Goal: Task Accomplishment & Management: Manage account settings

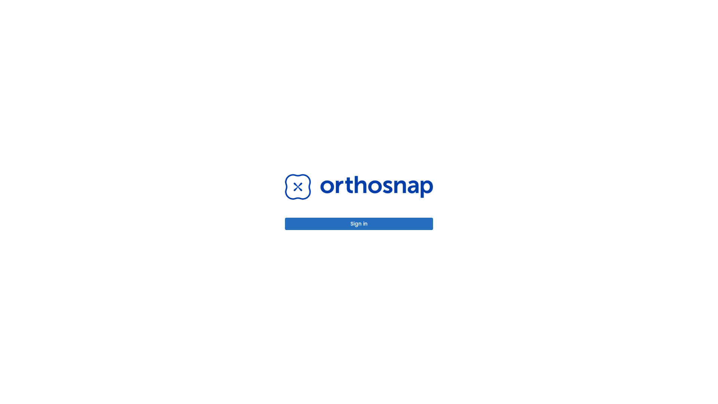
click at [359, 224] on button "Sign in" at bounding box center [359, 224] width 148 height 12
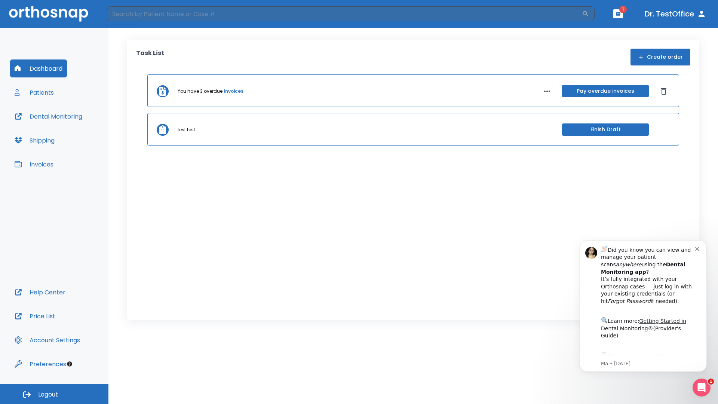
click at [54, 394] on span "Logout" at bounding box center [48, 394] width 20 height 8
